Goal: Task Accomplishment & Management: Use online tool/utility

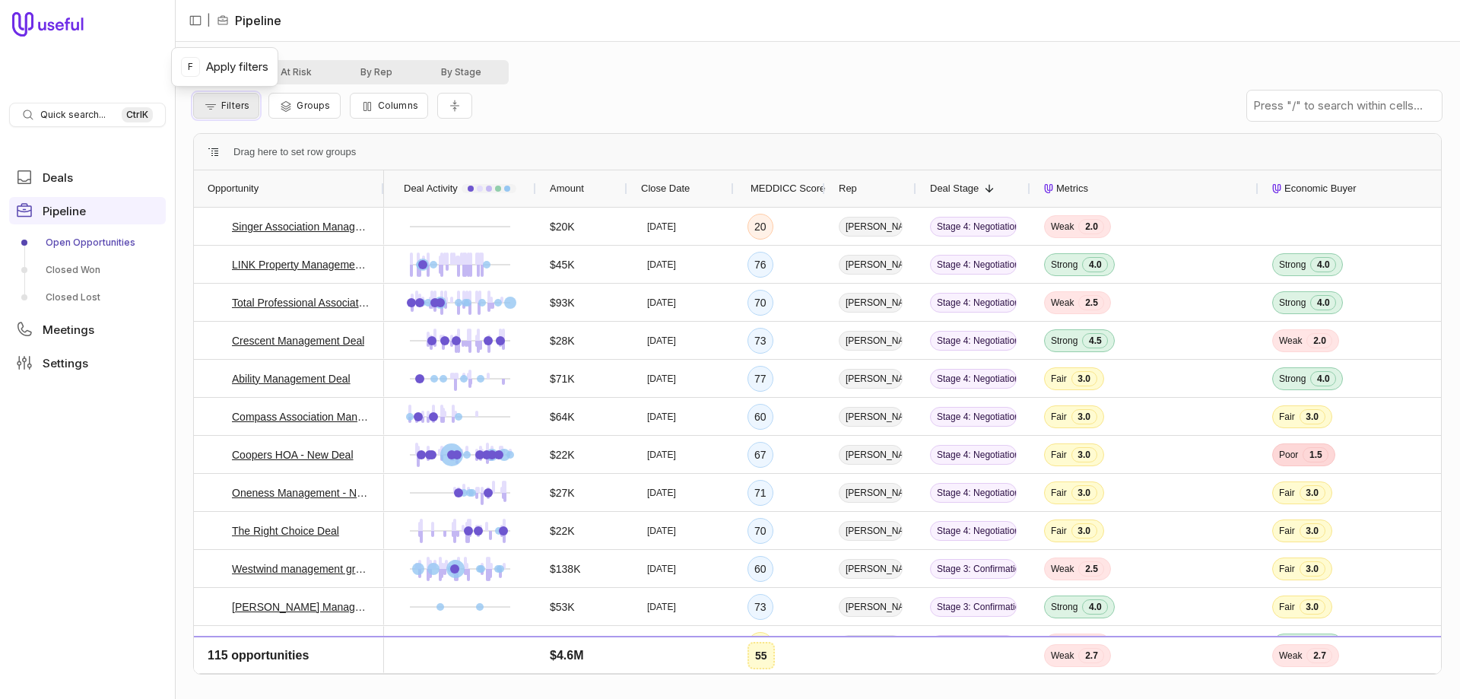
click at [233, 105] on span "Filters" at bounding box center [235, 105] width 28 height 11
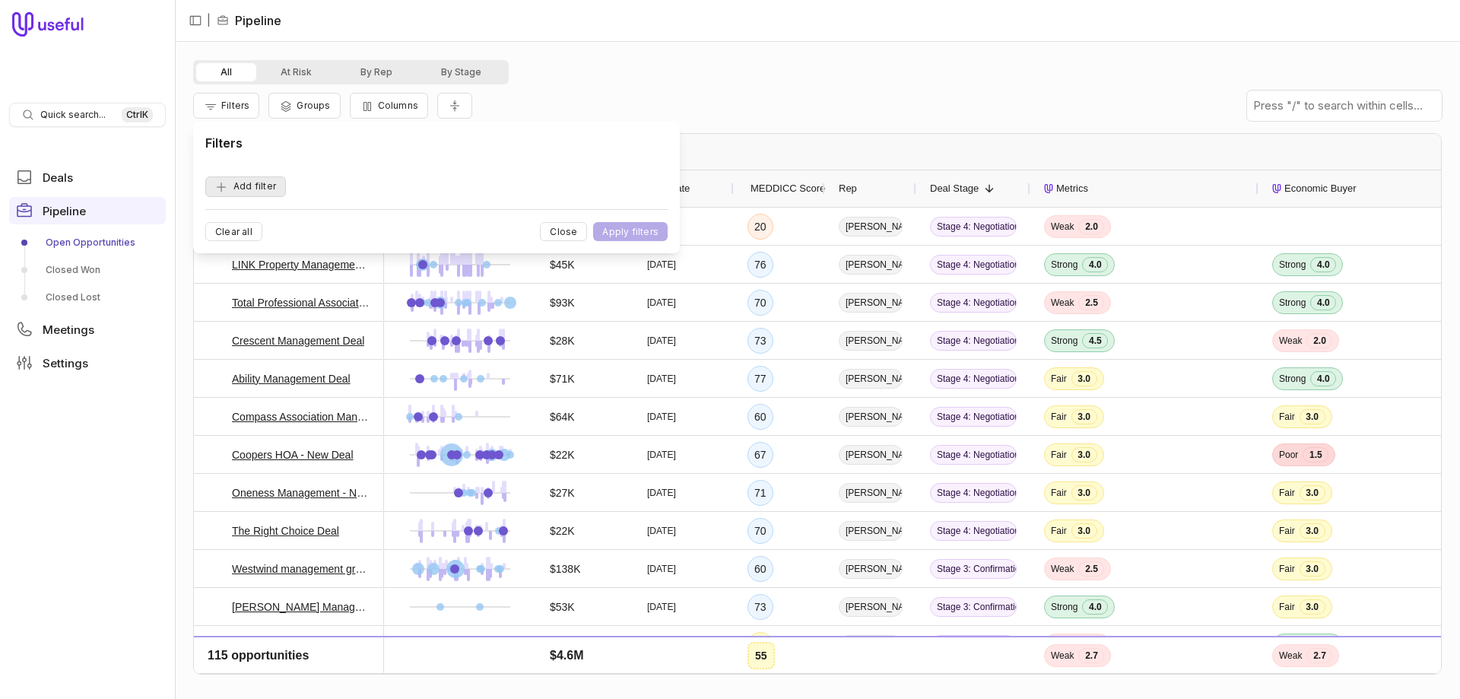
click at [274, 191] on button "Add filter" at bounding box center [245, 186] width 81 height 21
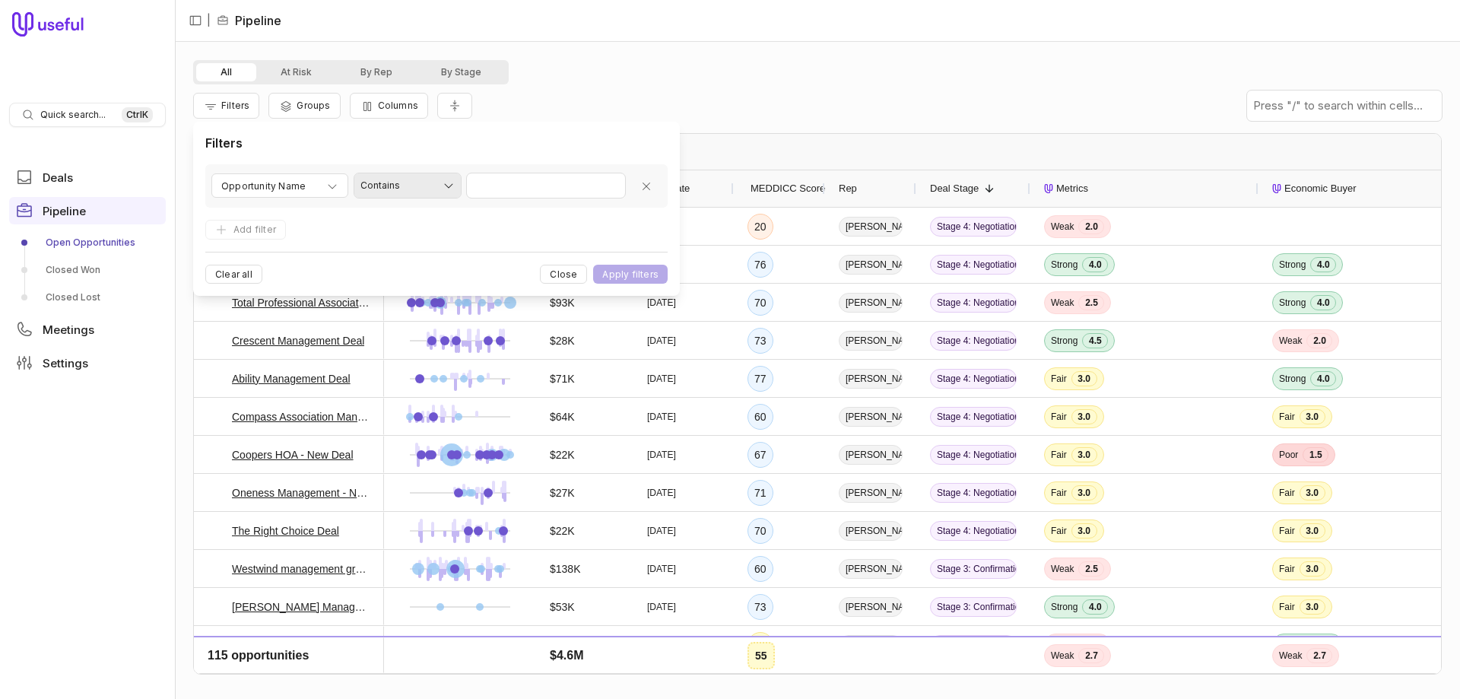
click at [412, 188] on html "Quick search... Ctrl K Deals Pipeline Open Opportunities Closed Won Closed Lost…" at bounding box center [730, 349] width 1460 height 699
click at [280, 222] on html "Quick search... Ctrl K Deals Pipeline Open Opportunities Closed Won Closed Lost…" at bounding box center [730, 349] width 1460 height 699
click at [279, 185] on span "Opportunity Name" at bounding box center [263, 186] width 84 height 18
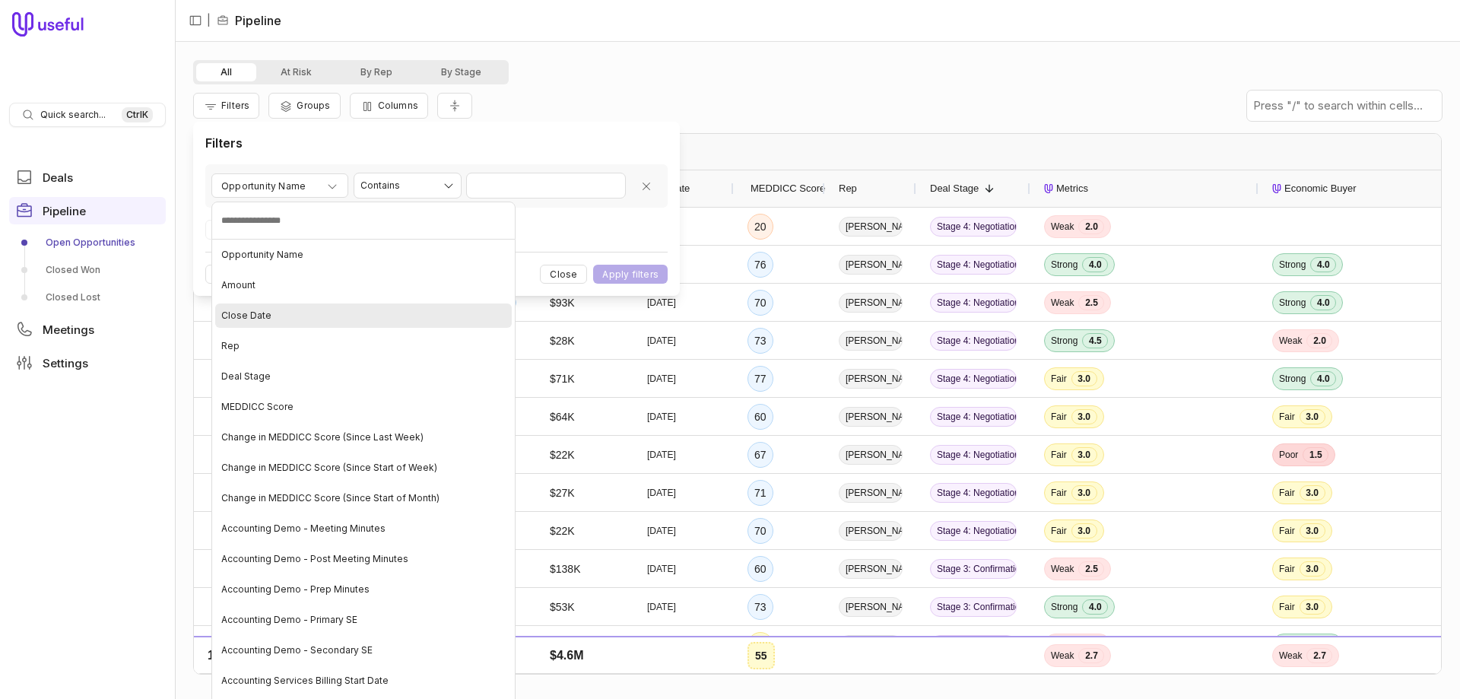
click at [272, 315] on div "Close Date" at bounding box center [363, 315] width 297 height 24
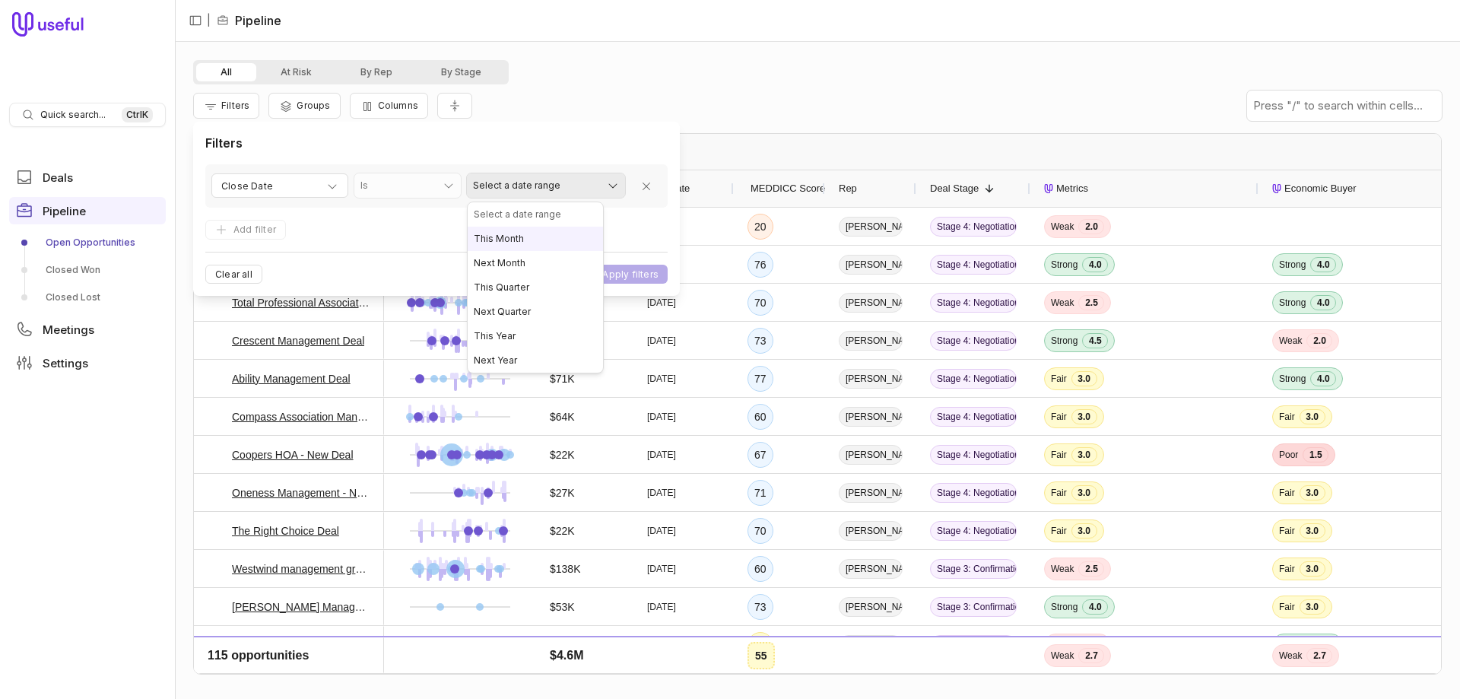
click at [533, 190] on html "Quick search... Ctrl K Deals Pipeline Open Opportunities Closed Won Closed Lost…" at bounding box center [730, 349] width 1460 height 699
select select "**********"
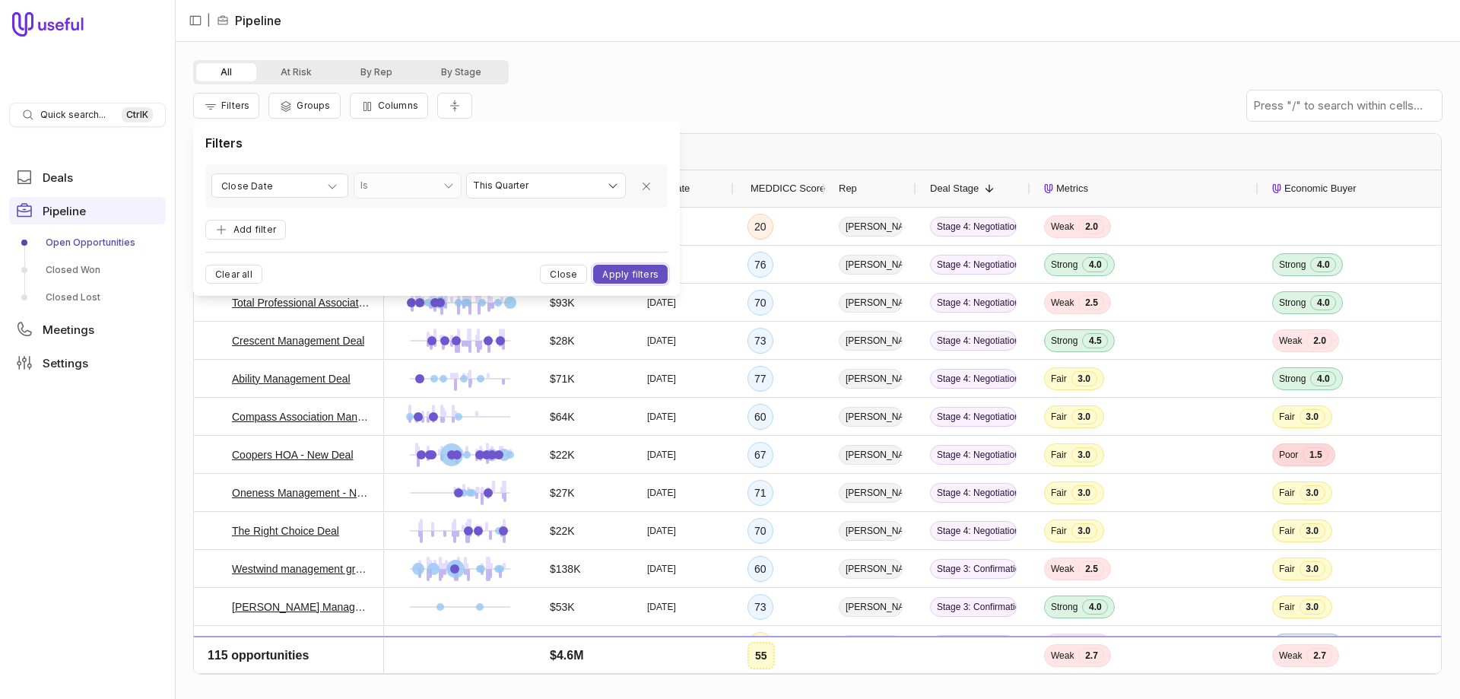
click at [627, 284] on button "Apply filters" at bounding box center [630, 274] width 75 height 19
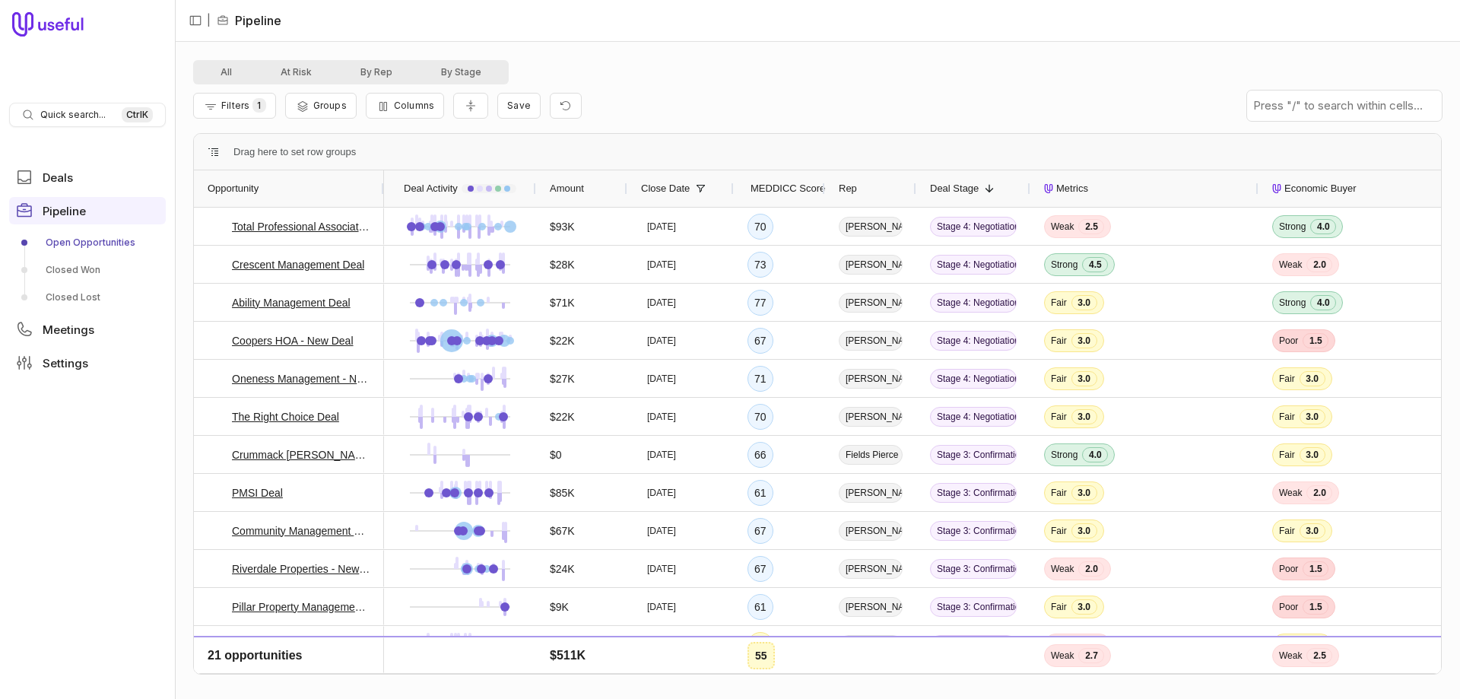
click at [766, 188] on span "MEDDICC Score" at bounding box center [787, 188] width 75 height 18
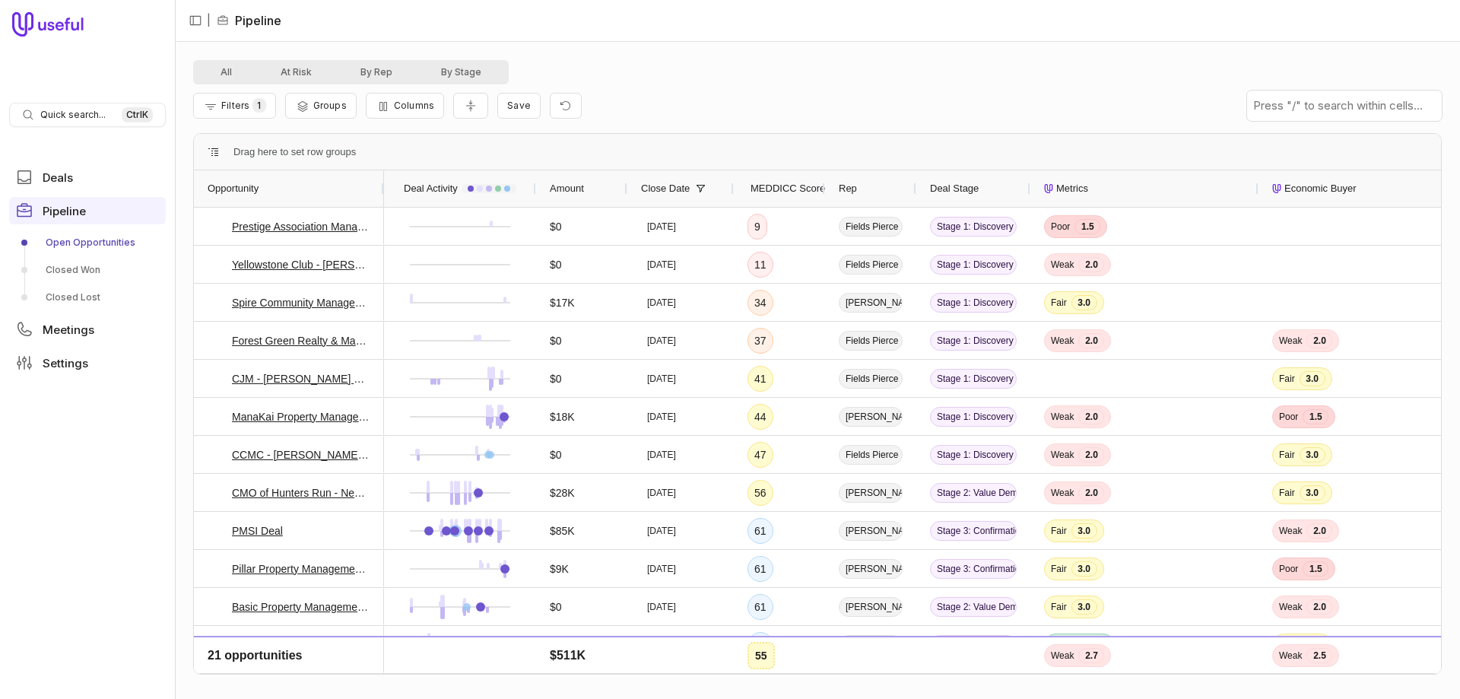
click at [766, 188] on span "MEDDICC Score" at bounding box center [787, 188] width 75 height 18
